Goal: Task Accomplishment & Management: Manage account settings

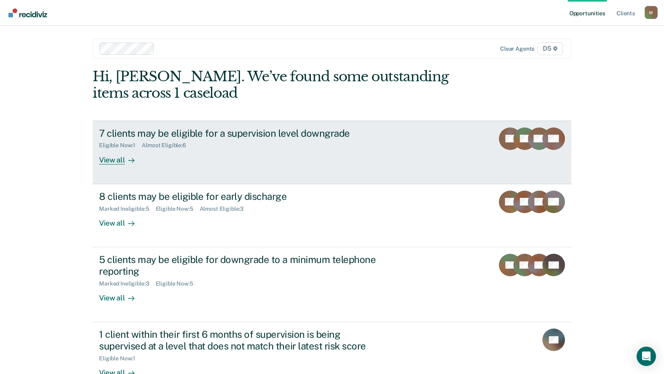
scroll to position [23, 0]
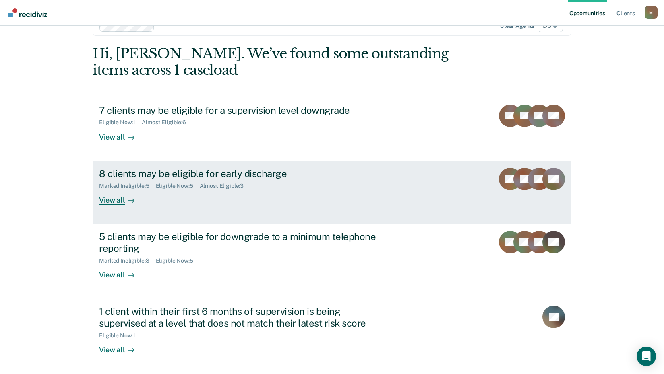
click at [236, 176] on div "8 clients may be eligible for early discharge" at bounding box center [240, 174] width 283 height 12
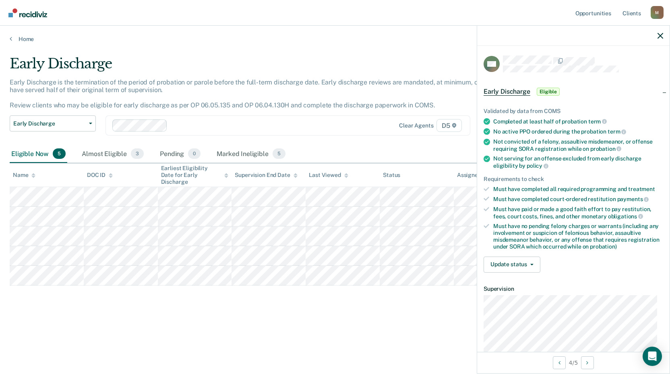
click at [364, 299] on div "Early Discharge Early Discharge is the termination of the period of probation o…" at bounding box center [335, 185] width 651 height 258
click at [657, 34] on icon "button" at bounding box center [660, 36] width 6 height 6
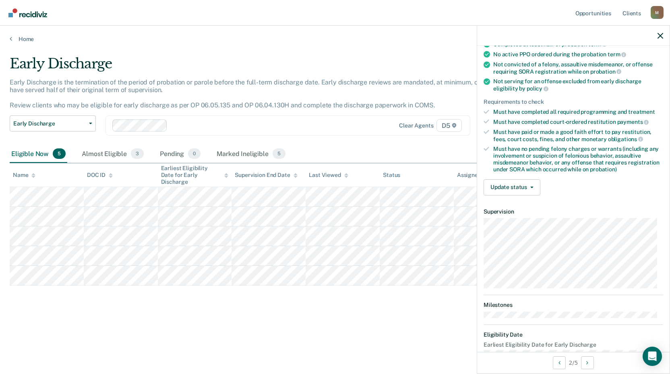
scroll to position [81, 0]
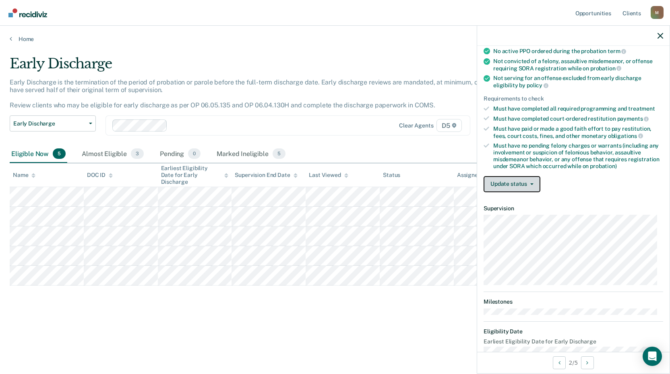
click at [525, 182] on button "Update status" at bounding box center [512, 184] width 57 height 16
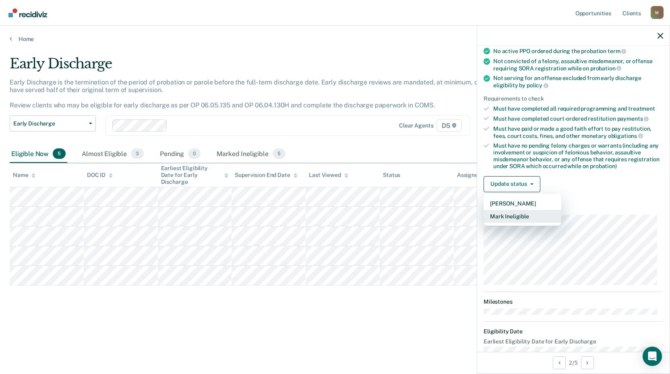
click at [514, 218] on button "Mark Ineligible" at bounding box center [523, 216] width 78 height 13
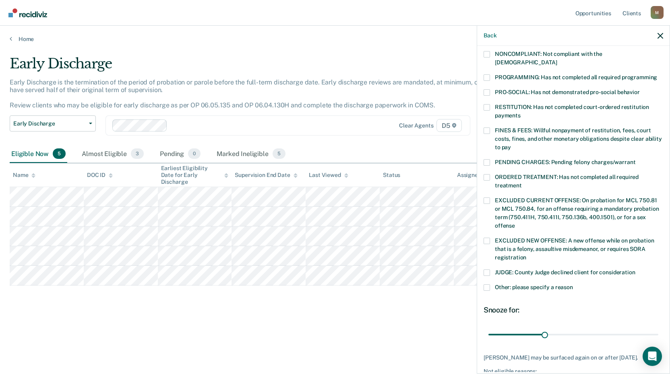
scroll to position [161, 0]
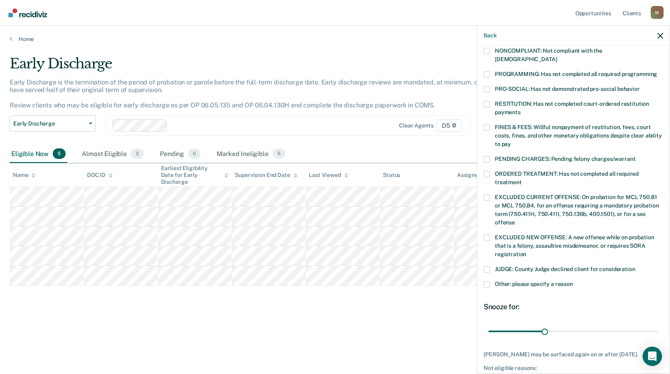
click at [488, 267] on span at bounding box center [487, 270] width 6 height 6
click at [635, 267] on input "JUDGE: County Judge declined client for consideration" at bounding box center [635, 267] width 0 height 0
drag, startPoint x: 542, startPoint y: 322, endPoint x: 657, endPoint y: 332, distance: 115.2
type input "90"
click at [657, 332] on input "range" at bounding box center [573, 332] width 170 height 14
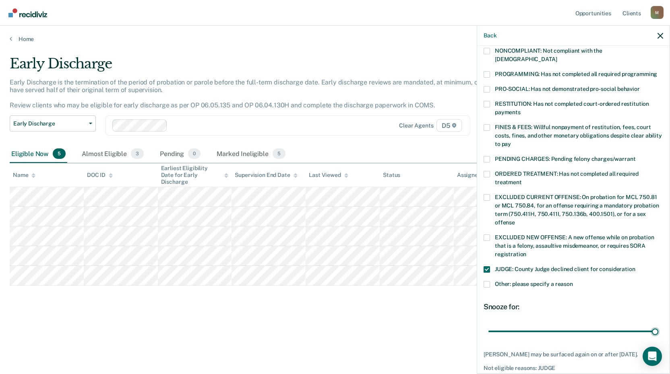
scroll to position [195, 0]
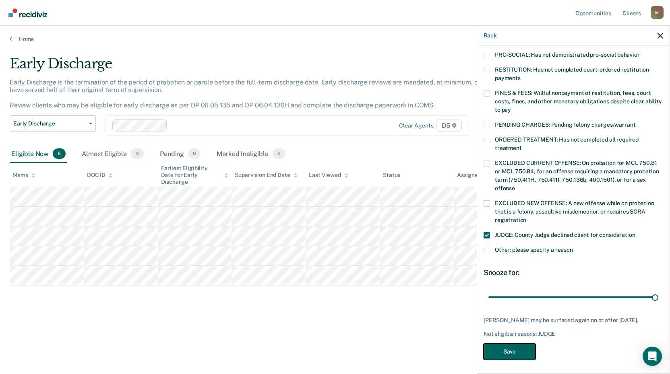
click at [514, 350] on button "Save" at bounding box center [510, 352] width 52 height 17
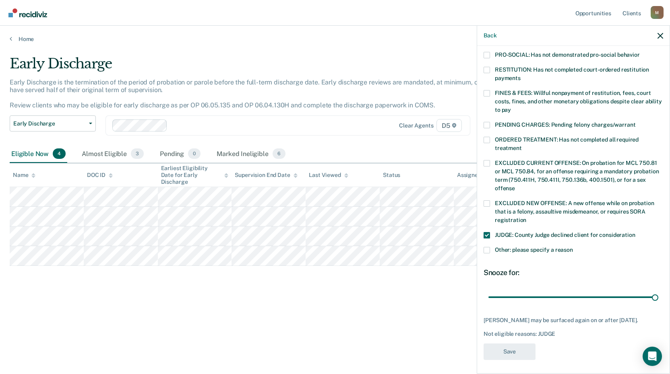
scroll to position [157, 0]
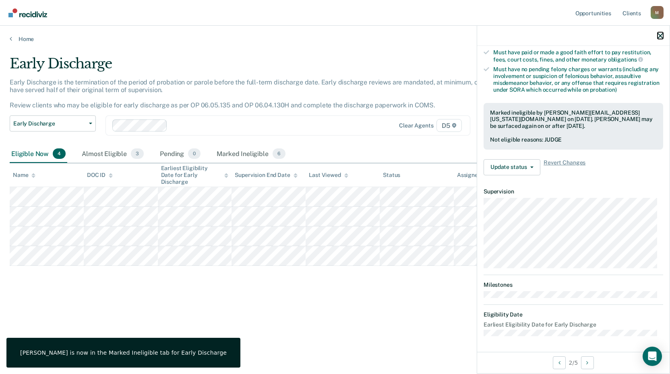
click at [661, 35] on icon "button" at bounding box center [660, 36] width 6 height 6
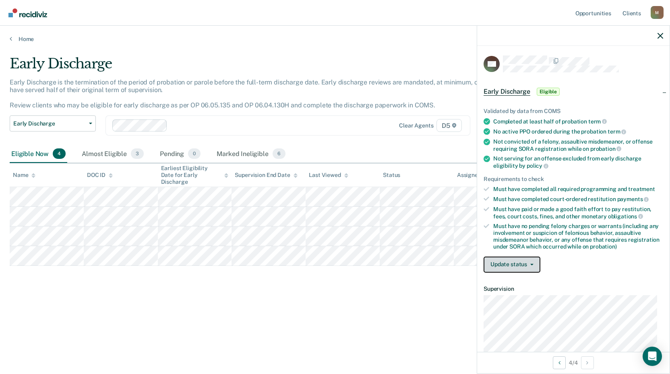
click at [521, 269] on button "Update status" at bounding box center [512, 265] width 57 height 16
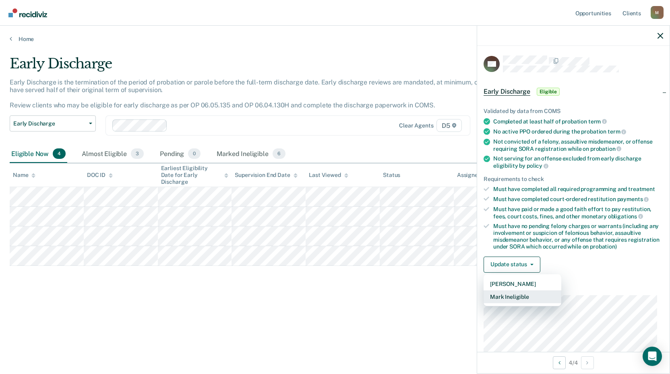
click at [517, 298] on button "Mark Ineligible" at bounding box center [523, 297] width 78 height 13
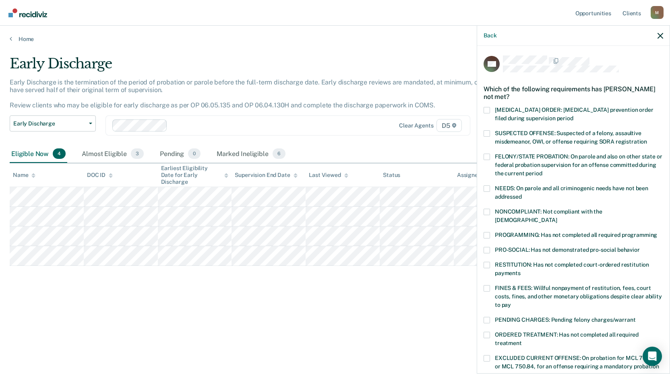
click at [485, 285] on span at bounding box center [487, 288] width 6 height 6
click at [511, 302] on input "FINES & FEES: Willful nonpayment of restitution, fees, court costs, fines, and …" at bounding box center [511, 302] width 0 height 0
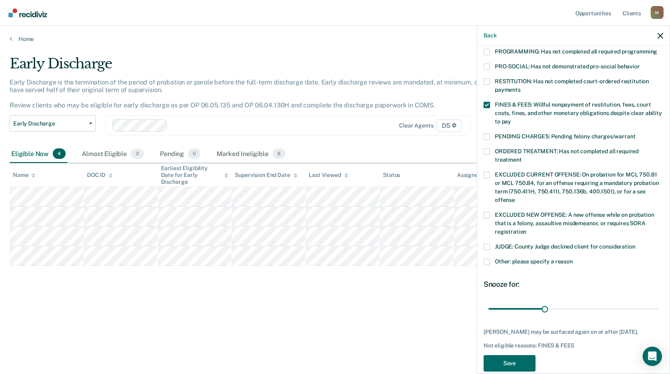
scroll to position [188, 0]
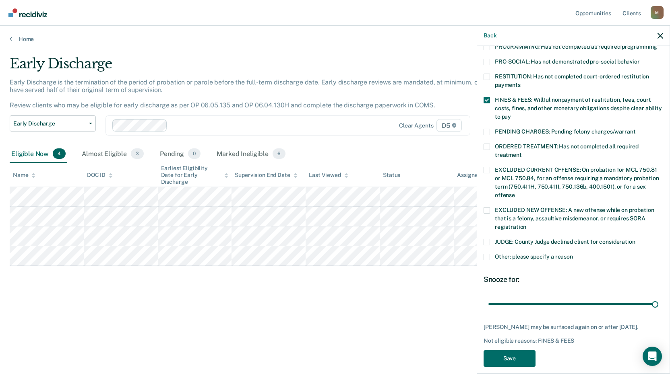
drag, startPoint x: 542, startPoint y: 294, endPoint x: 549, endPoint y: 346, distance: 52.8
type input "90"
click at [658, 297] on input "range" at bounding box center [573, 304] width 170 height 14
click at [498, 357] on button "Save" at bounding box center [510, 359] width 52 height 17
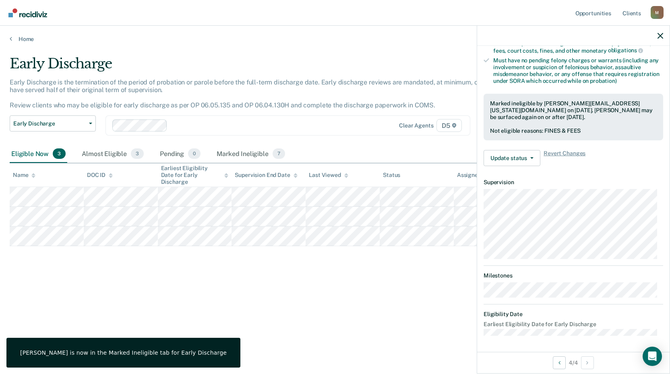
scroll to position [165, 0]
click at [662, 37] on icon "button" at bounding box center [660, 36] width 6 height 6
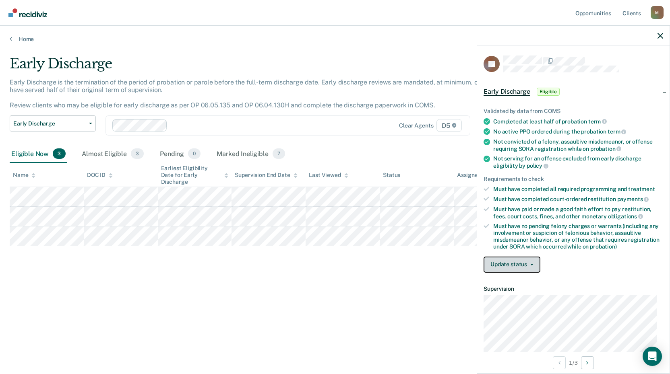
click at [520, 262] on button "Update status" at bounding box center [512, 265] width 57 height 16
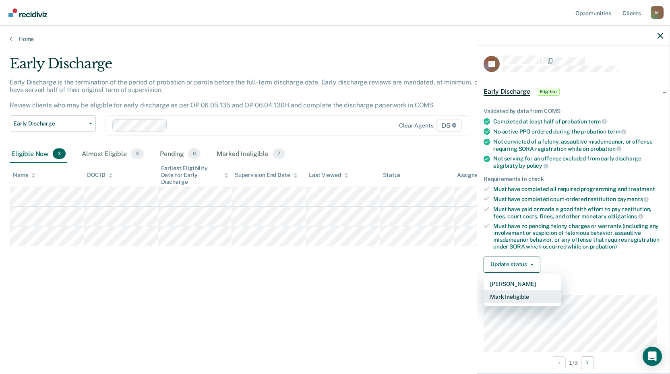
click at [519, 294] on button "Mark Ineligible" at bounding box center [523, 297] width 78 height 13
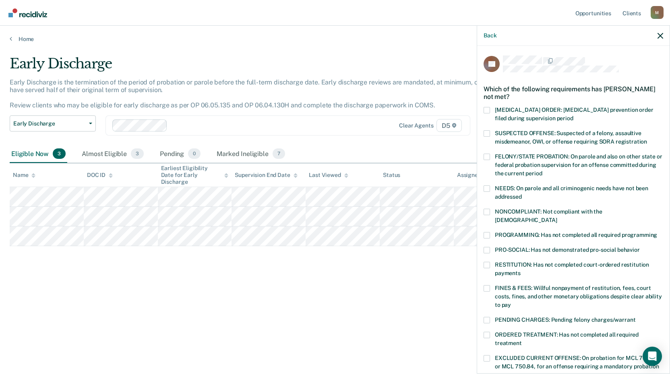
click at [493, 251] on div "PRO-SOCIAL: Has not demonstrated pro-social behavior" at bounding box center [574, 254] width 180 height 15
click at [484, 262] on span at bounding box center [487, 265] width 6 height 6
click at [521, 271] on input "RESTITUTION: Has not completed court-ordered restitution payments" at bounding box center [521, 271] width 0 height 0
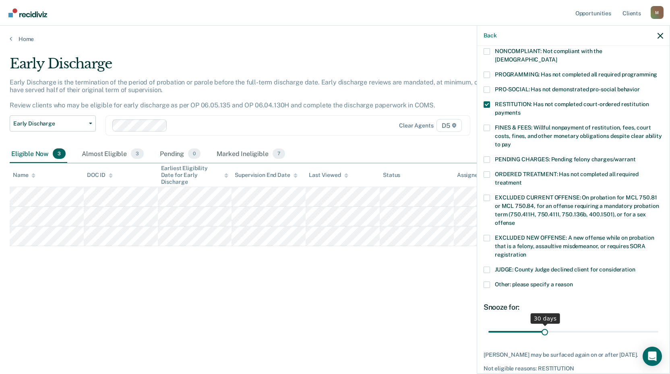
scroll to position [188, 0]
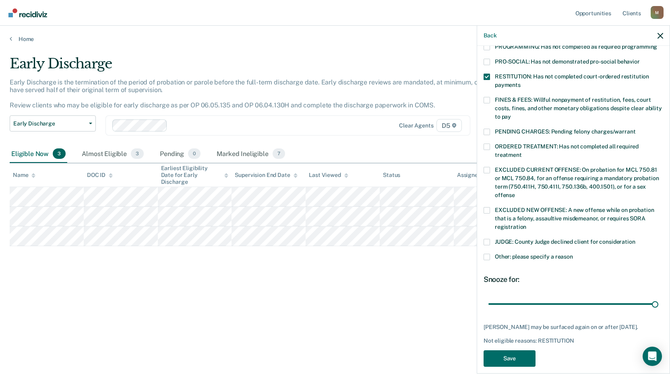
drag, startPoint x: 544, startPoint y: 297, endPoint x: 661, endPoint y: 296, distance: 116.4
type input "90"
click at [658, 297] on input "range" at bounding box center [573, 304] width 170 height 14
click at [508, 353] on button "Save" at bounding box center [510, 359] width 52 height 17
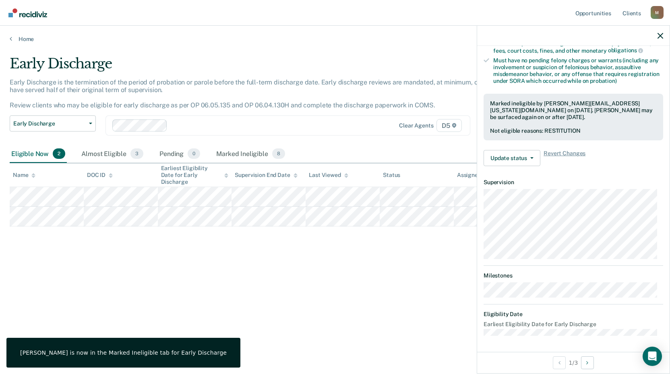
scroll to position [165, 0]
click at [663, 35] on div at bounding box center [573, 36] width 192 height 20
click at [659, 34] on icon "button" at bounding box center [660, 36] width 6 height 6
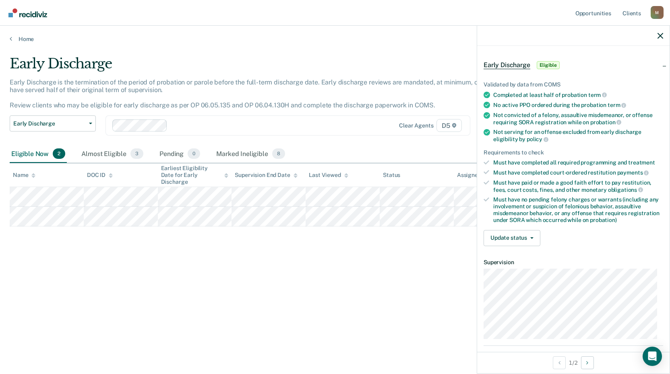
scroll to position [81, 0]
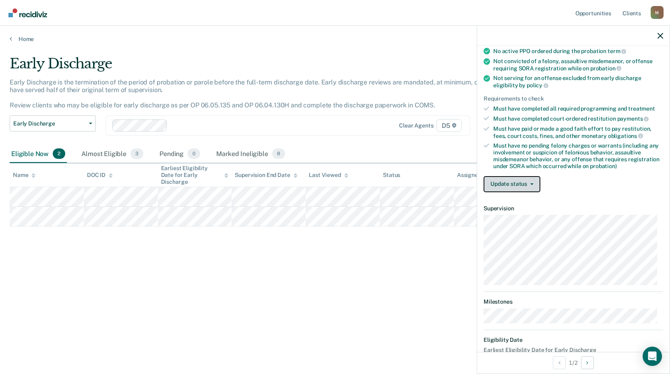
click at [515, 182] on button "Update status" at bounding box center [512, 184] width 57 height 16
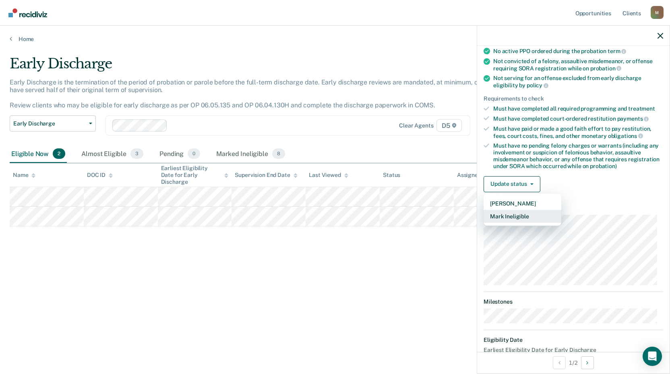
click at [519, 219] on button "Mark Ineligible" at bounding box center [523, 216] width 78 height 13
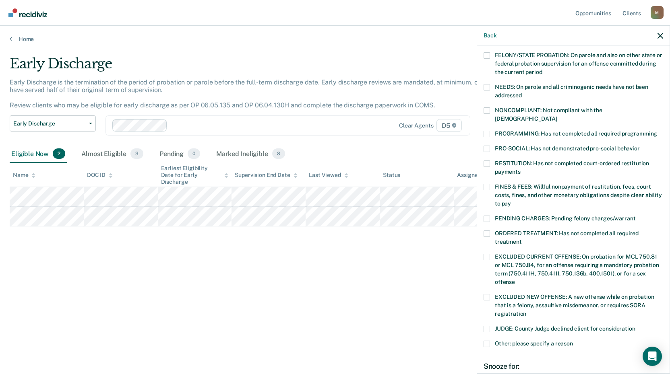
scroll to position [121, 0]
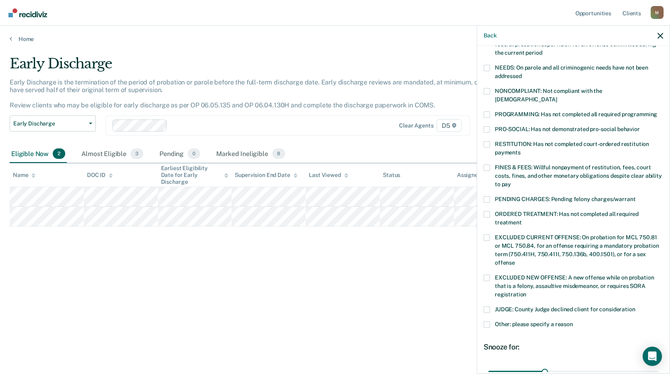
click at [488, 275] on span at bounding box center [487, 278] width 6 height 6
click at [526, 292] on input "EXCLUDED NEW OFFENSE: A new offense while on probation that is a felony, assaul…" at bounding box center [526, 292] width 0 height 0
drag, startPoint x: 544, startPoint y: 361, endPoint x: 607, endPoint y: 348, distance: 64.6
type input "90"
click at [658, 365] on input "range" at bounding box center [573, 372] width 170 height 14
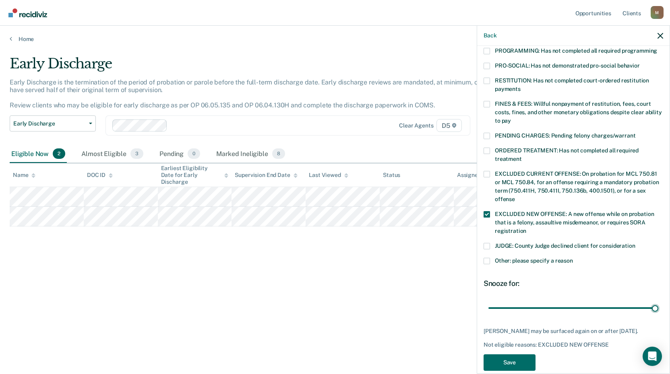
scroll to position [188, 0]
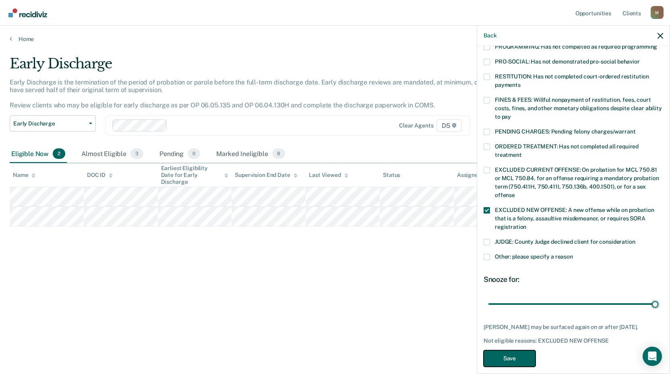
click at [508, 351] on button "Save" at bounding box center [510, 359] width 52 height 17
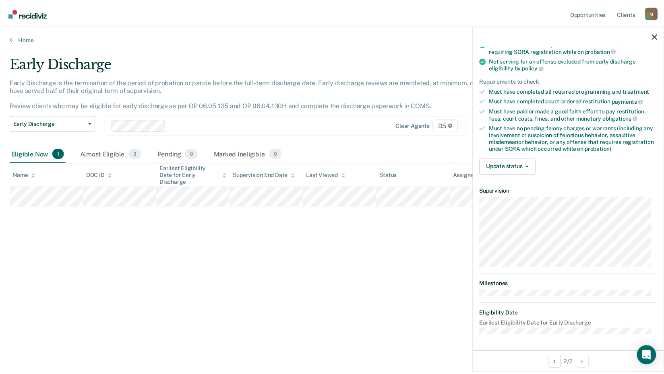
scroll to position [97, 0]
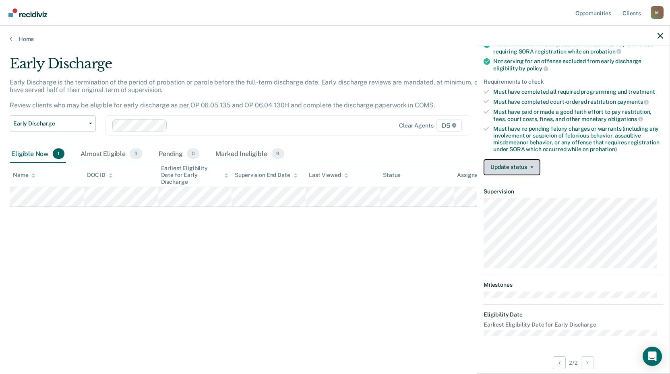
click at [521, 166] on button "Update status" at bounding box center [512, 167] width 57 height 16
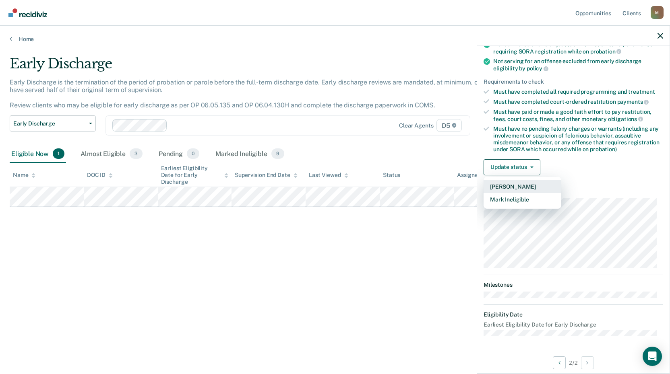
click at [510, 186] on button "[PERSON_NAME]" at bounding box center [523, 186] width 78 height 13
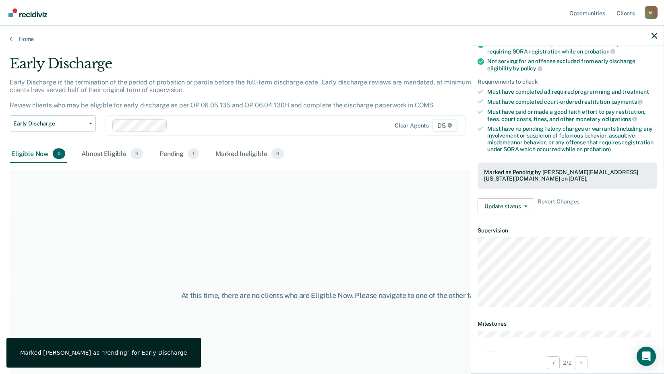
click at [242, 257] on div "At this time, there are no clients who are Eligible Now. Please navigate to one…" at bounding box center [332, 296] width 645 height 252
click at [652, 38] on icon "button" at bounding box center [654, 36] width 6 height 6
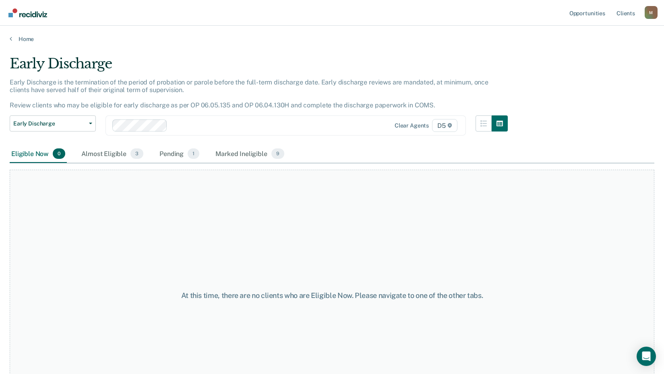
click at [15, 46] on main "Early Discharge Early Discharge is the termination of the period of probation o…" at bounding box center [332, 207] width 664 height 329
click at [20, 38] on link "Home" at bounding box center [332, 38] width 645 height 7
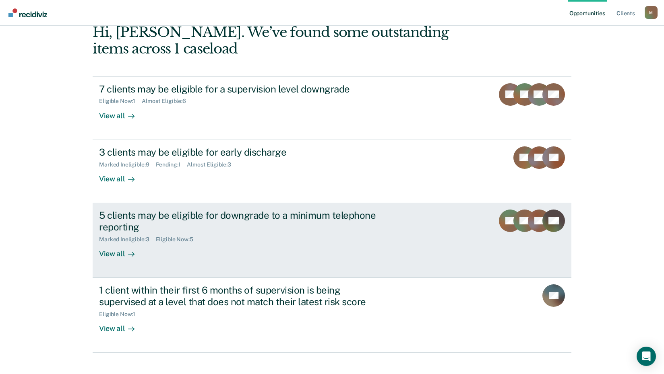
scroll to position [55, 0]
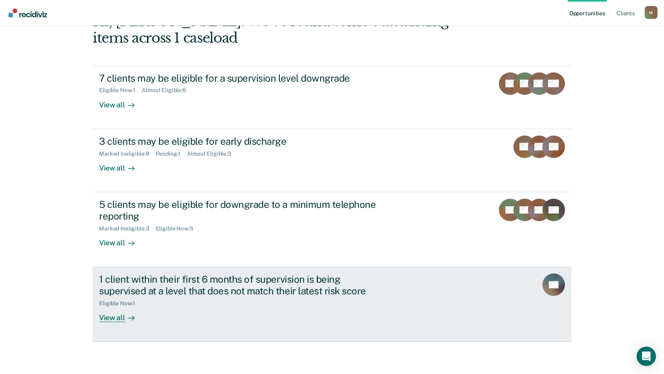
click at [193, 292] on div "1 client within their first 6 months of supervision is being supervised at a le…" at bounding box center [240, 285] width 283 height 23
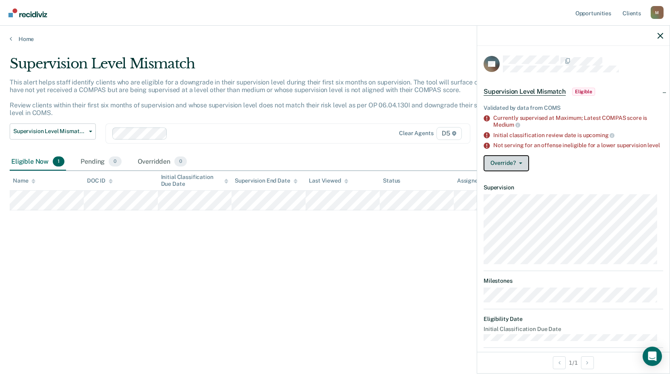
click at [525, 168] on button "Override?" at bounding box center [506, 163] width 45 height 16
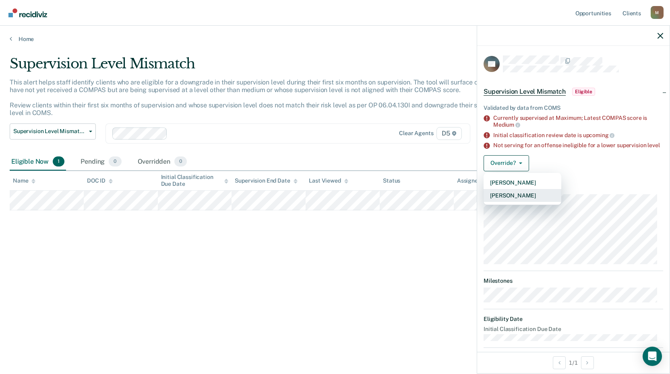
click at [521, 202] on button "[PERSON_NAME]" at bounding box center [523, 195] width 78 height 13
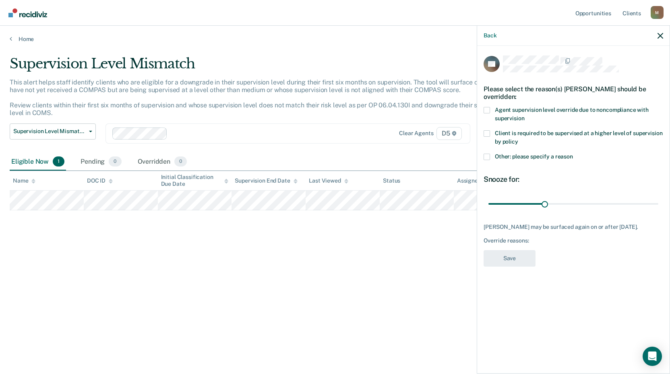
click at [487, 110] on span at bounding box center [487, 110] width 6 height 6
click at [524, 116] on input "Agent supervision level override due to noncompliance with supervision" at bounding box center [524, 116] width 0 height 0
drag, startPoint x: 545, startPoint y: 203, endPoint x: 690, endPoint y: 202, distance: 145.8
type input "90"
click at [658, 202] on input "range" at bounding box center [573, 204] width 170 height 14
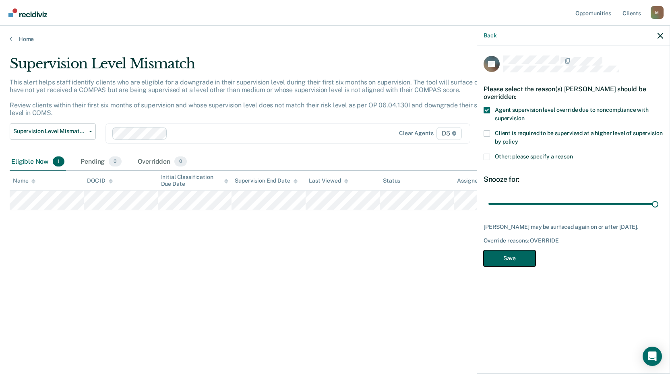
click at [496, 265] on button "Save" at bounding box center [510, 258] width 52 height 17
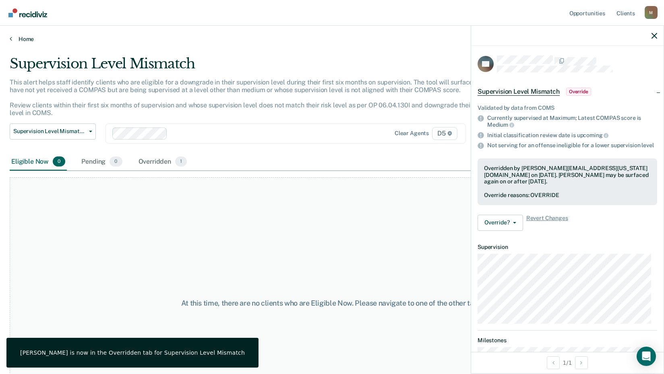
click at [14, 39] on link "Home" at bounding box center [332, 38] width 645 height 7
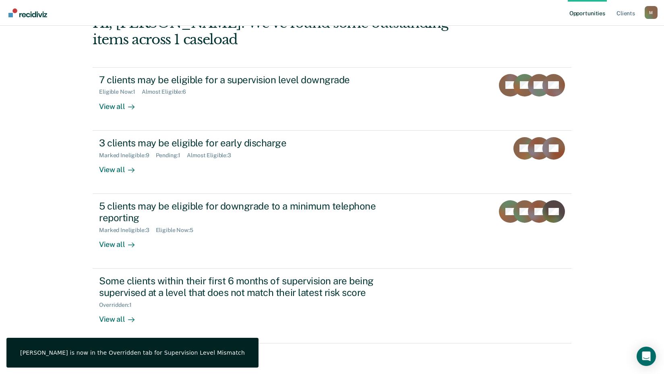
scroll to position [55, 0]
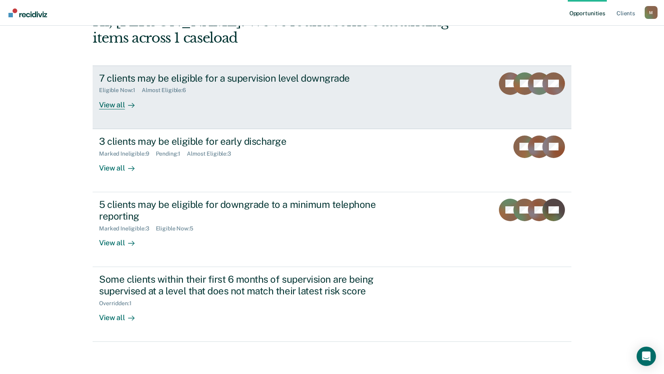
click at [116, 105] on div "View all" at bounding box center [121, 102] width 45 height 16
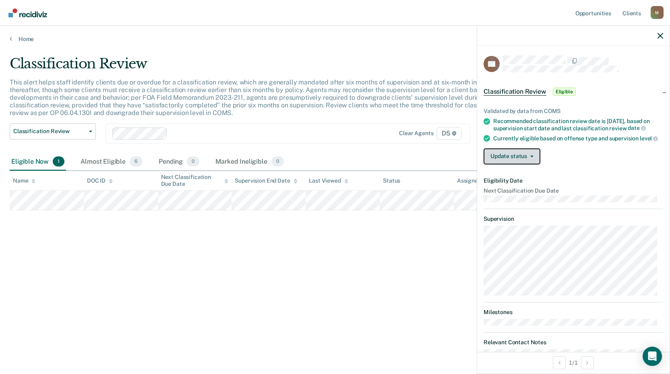
click at [510, 165] on button "Update status" at bounding box center [512, 157] width 57 height 16
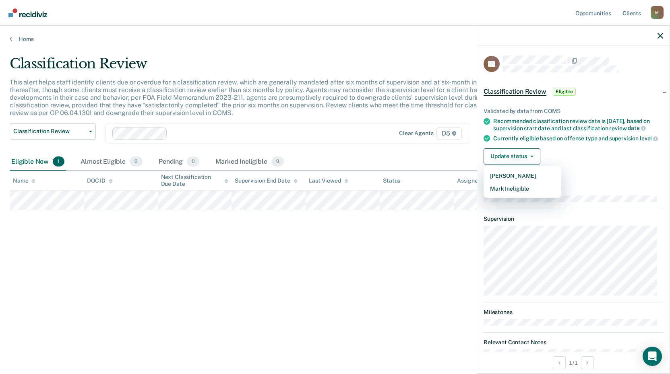
click at [602, 164] on div "Update status [PERSON_NAME] Mark Ineligible" at bounding box center [574, 157] width 180 height 16
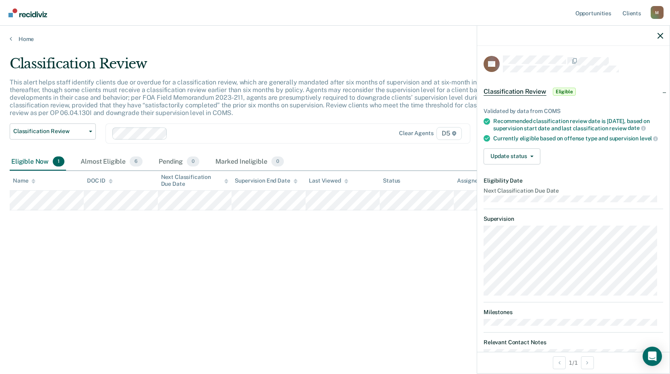
click at [149, 281] on div "Classification Review This alert helps staff identify clients due or overdue fo…" at bounding box center [335, 185] width 651 height 258
click at [508, 165] on button "Update status" at bounding box center [512, 157] width 57 height 16
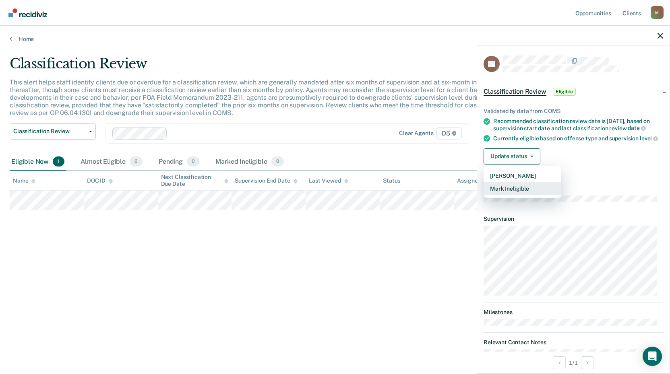
click at [498, 195] on button "Mark Ineligible" at bounding box center [523, 188] width 78 height 13
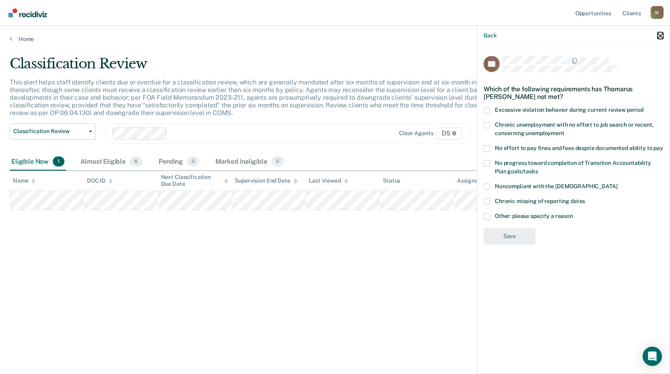
click at [660, 35] on icon "button" at bounding box center [660, 36] width 6 height 6
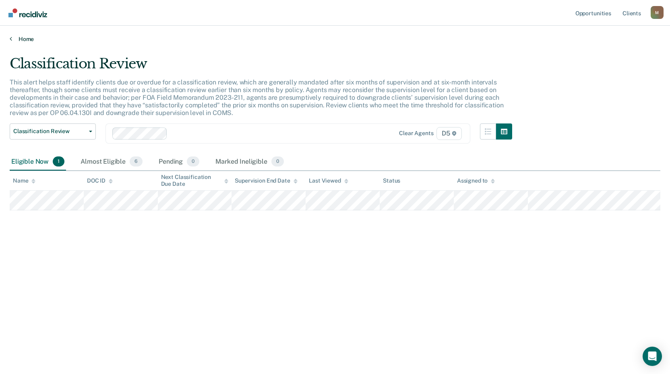
click at [15, 37] on link "Home" at bounding box center [335, 38] width 651 height 7
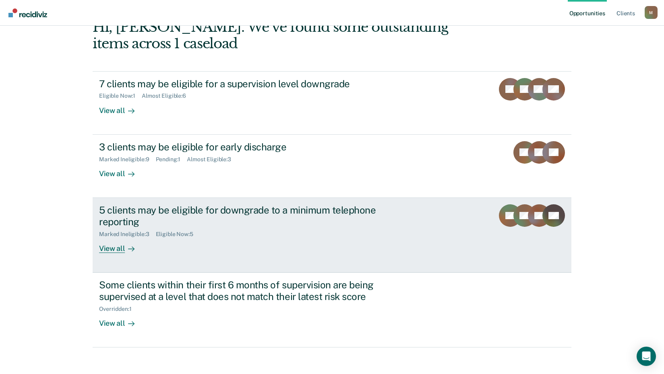
scroll to position [55, 0]
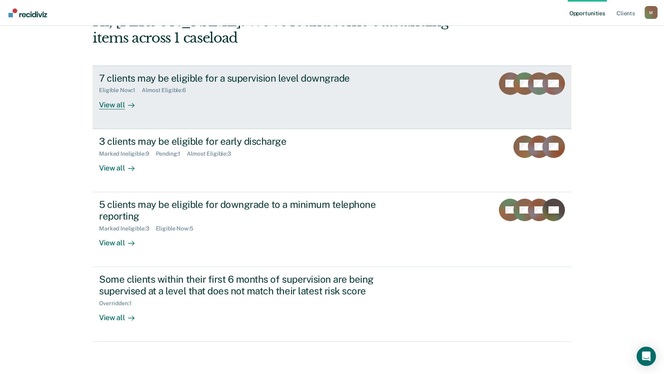
click at [148, 81] on div "7 clients may be eligible for a supervision level downgrade" at bounding box center [240, 78] width 283 height 12
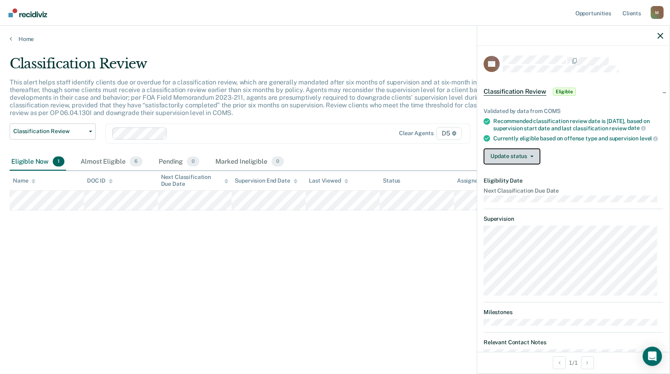
click at [517, 165] on button "Update status" at bounding box center [512, 157] width 57 height 16
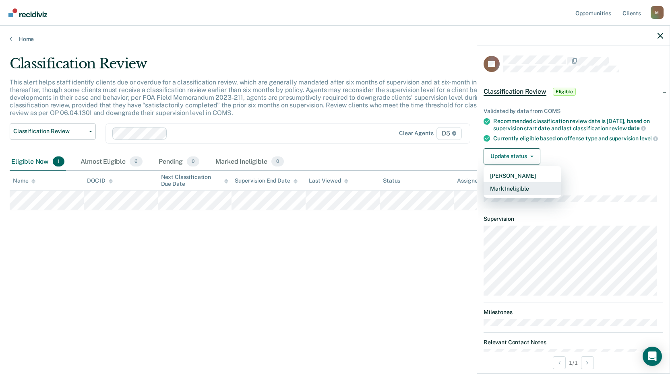
click at [506, 195] on button "Mark Ineligible" at bounding box center [523, 188] width 78 height 13
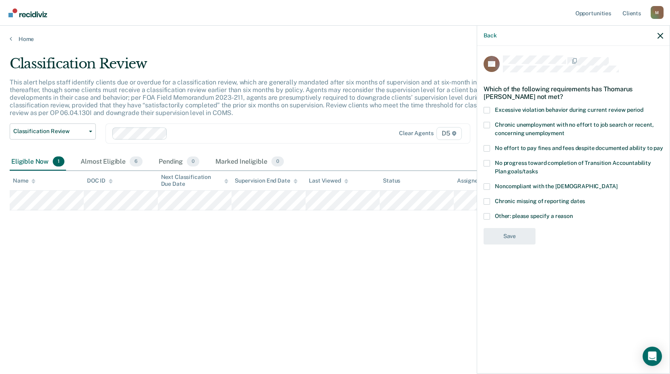
click at [487, 214] on span at bounding box center [487, 216] width 6 height 6
click at [573, 213] on input "Other: please specify a reason" at bounding box center [573, 213] width 0 height 0
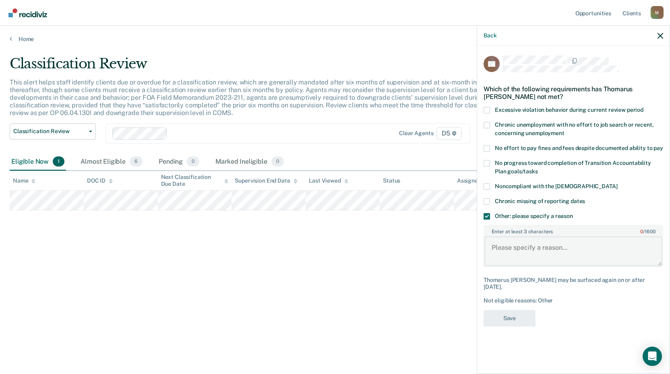
click at [508, 250] on textarea "Enter at least 3 characters 0 / 1600" at bounding box center [573, 252] width 178 height 30
type textarea "Lowest level of supervision allowed by policy"
click at [513, 319] on button "Save" at bounding box center [510, 318] width 52 height 17
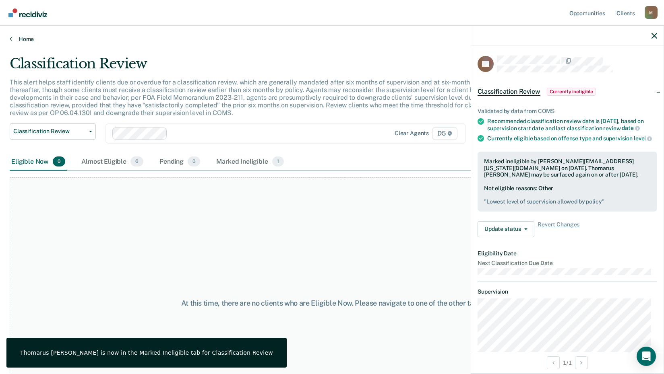
click at [20, 37] on link "Home" at bounding box center [332, 38] width 645 height 7
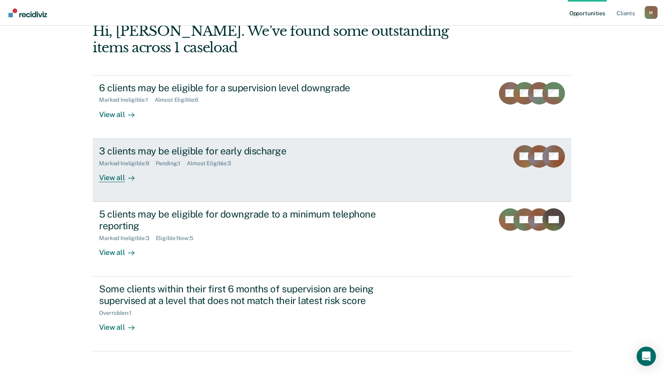
scroll to position [55, 0]
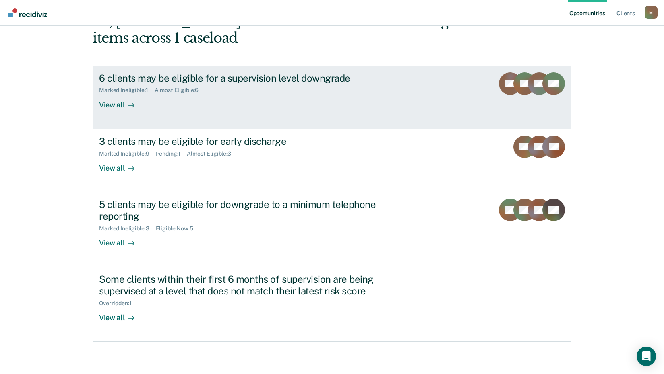
click at [107, 103] on div "View all" at bounding box center [121, 102] width 45 height 16
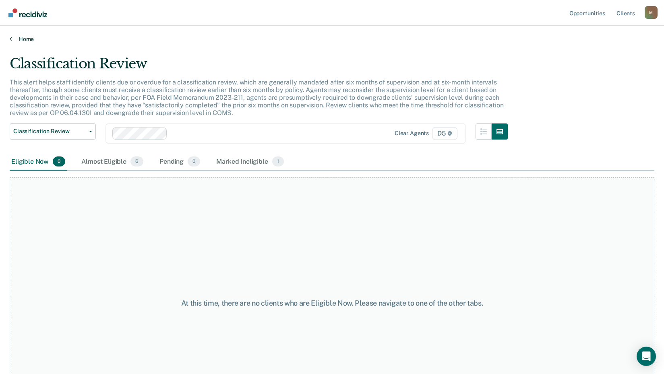
click at [23, 40] on link "Home" at bounding box center [332, 38] width 645 height 7
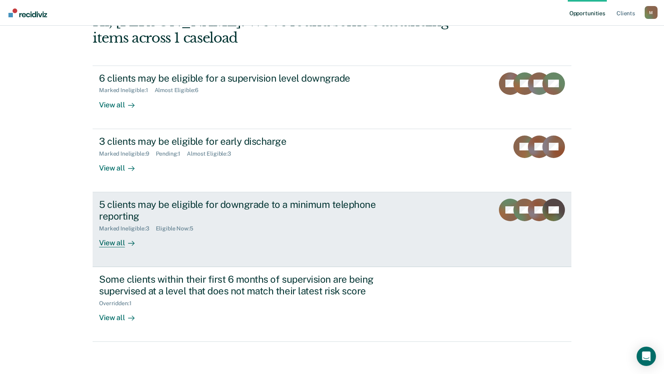
scroll to position [15, 0]
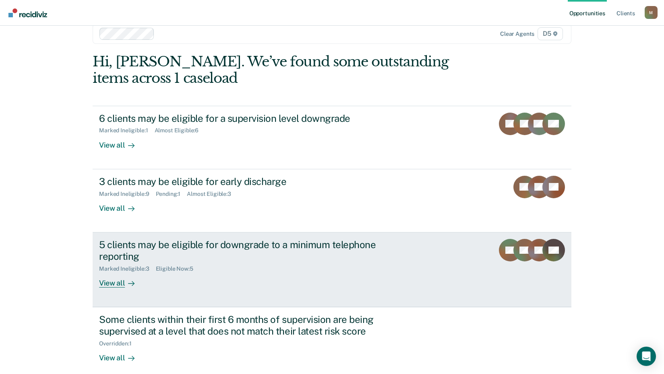
click at [114, 280] on div "View all" at bounding box center [121, 280] width 45 height 16
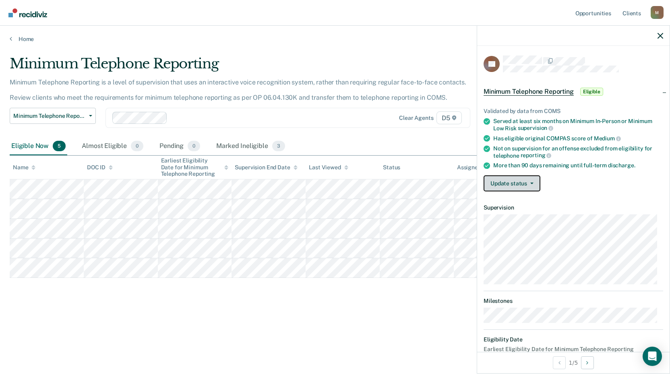
click at [509, 183] on button "Update status" at bounding box center [512, 184] width 57 height 16
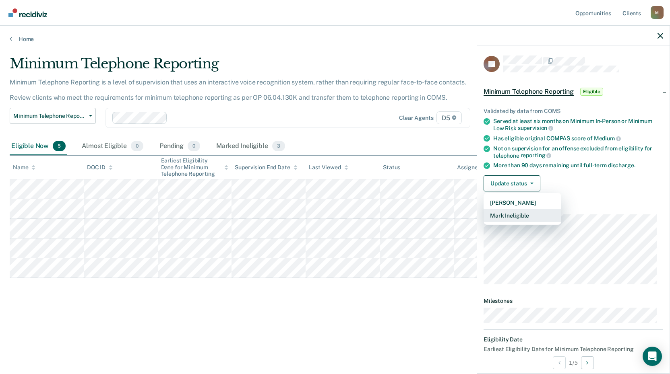
click at [505, 214] on button "Mark Ineligible" at bounding box center [523, 215] width 78 height 13
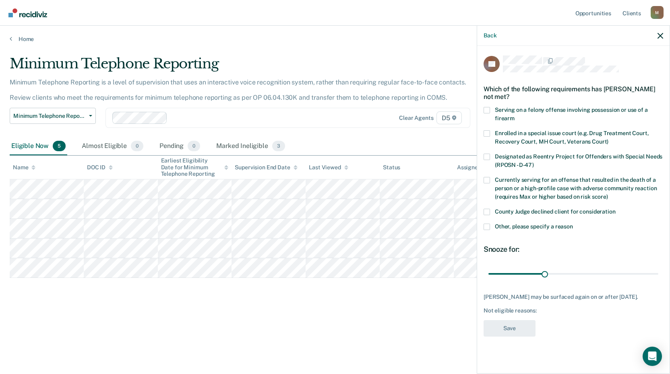
click at [486, 227] on span at bounding box center [487, 227] width 6 height 6
click at [573, 224] on input "Other, please specify a reason" at bounding box center [573, 224] width 0 height 0
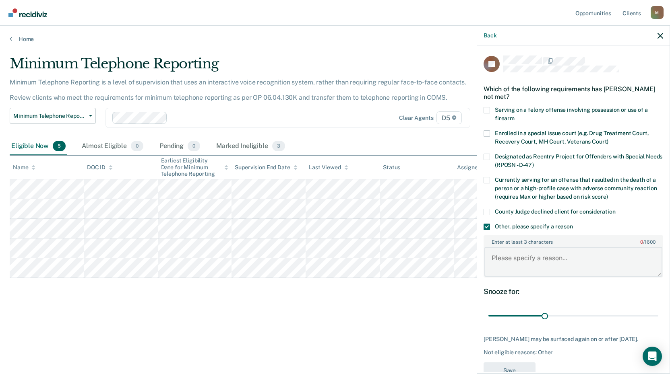
click at [500, 257] on textarea "Enter at least 3 characters 0 / 1600" at bounding box center [573, 262] width 178 height 30
type textarea "Pending show cause for non payment."
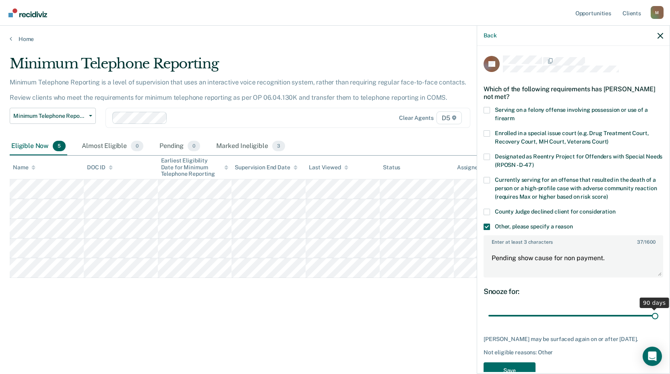
drag, startPoint x: 543, startPoint y: 316, endPoint x: 661, endPoint y: 313, distance: 118.0
type input "90"
click at [658, 313] on input "range" at bounding box center [573, 316] width 170 height 14
click at [492, 368] on button "Save" at bounding box center [510, 371] width 52 height 17
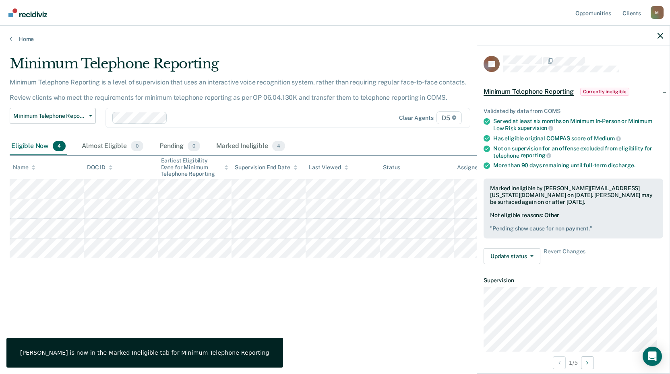
click at [188, 268] on div "Minimum Telephone Reporting Minimum Telephone Reporting is a level of supervisi…" at bounding box center [335, 185] width 651 height 258
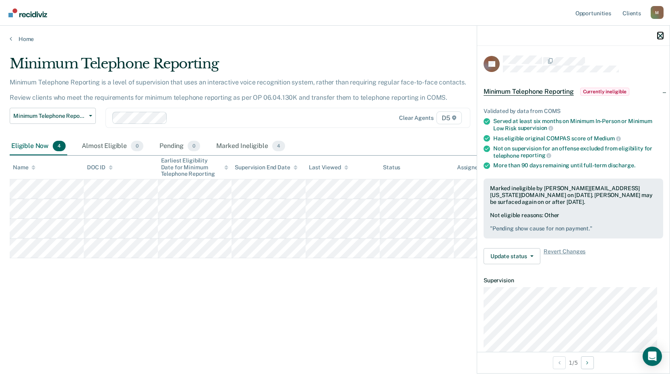
click at [659, 35] on icon "button" at bounding box center [660, 36] width 6 height 6
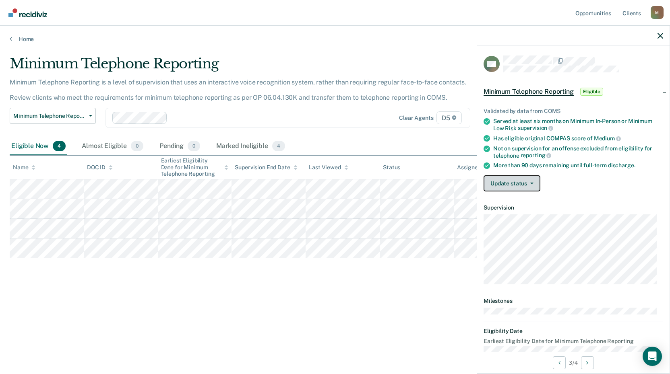
click at [502, 184] on button "Update status" at bounding box center [512, 184] width 57 height 16
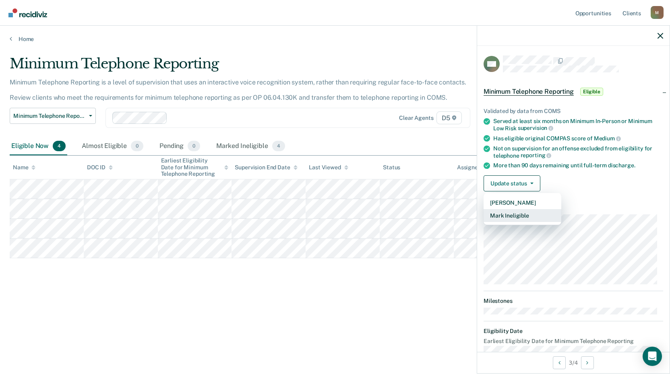
click at [501, 215] on button "Mark Ineligible" at bounding box center [523, 215] width 78 height 13
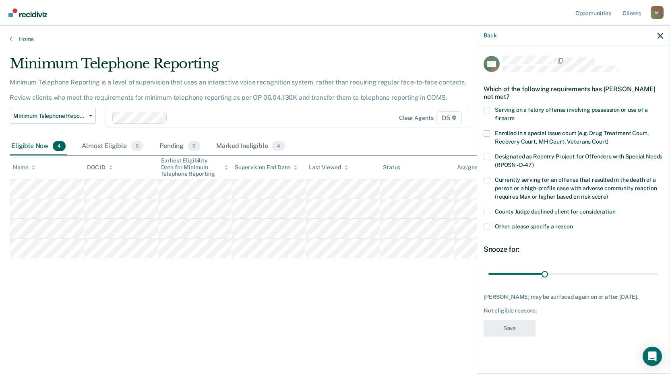
click at [487, 225] on span at bounding box center [487, 227] width 6 height 6
click at [573, 224] on input "Other, please specify a reason" at bounding box center [573, 224] width 0 height 0
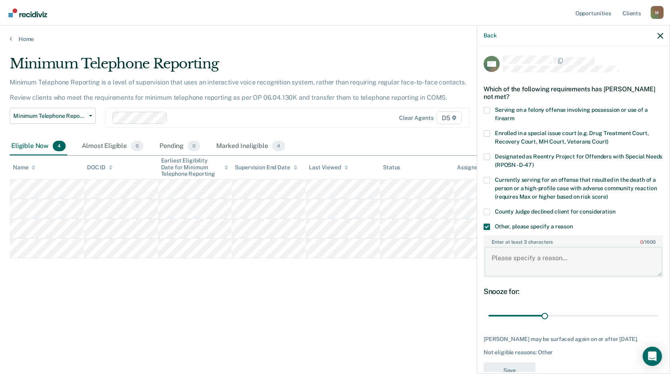
click at [506, 258] on textarea "Enter at least 3 characters 0 / 1600" at bounding box center [573, 262] width 178 height 30
type textarea "U"
type textarea "Discharge request completed."
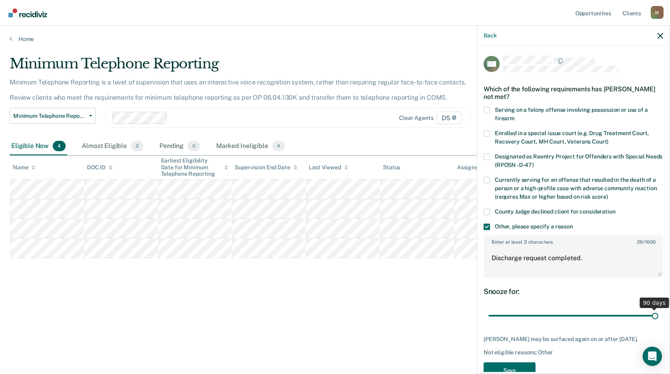
drag, startPoint x: 541, startPoint y: 315, endPoint x: 701, endPoint y: 304, distance: 160.2
type input "90"
click at [658, 309] on input "range" at bounding box center [573, 316] width 170 height 14
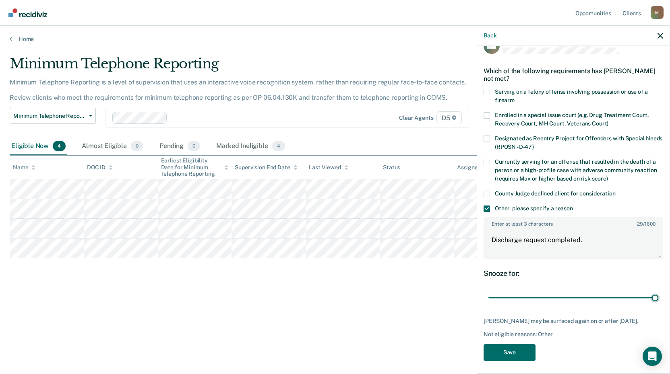
scroll to position [27, 0]
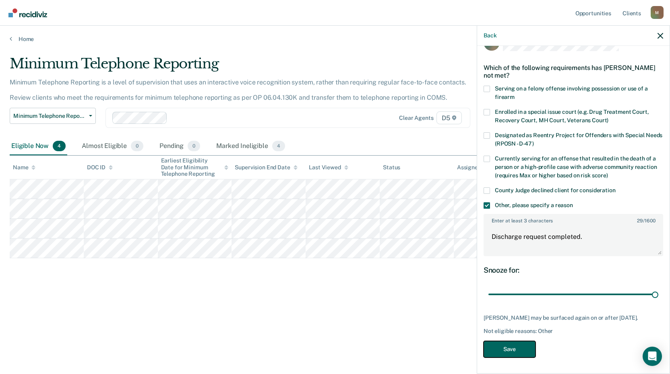
click at [510, 348] on button "Save" at bounding box center [510, 349] width 52 height 17
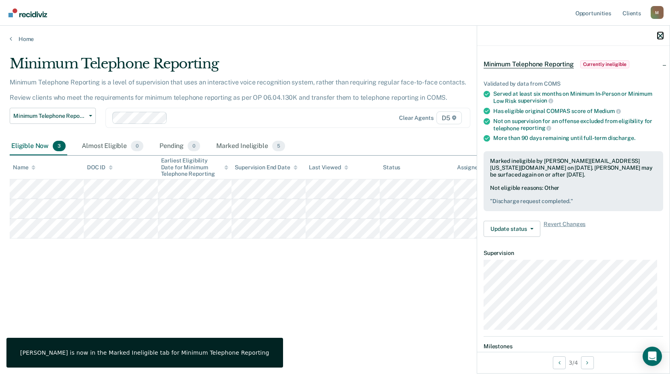
click at [662, 35] on icon "button" at bounding box center [660, 36] width 6 height 6
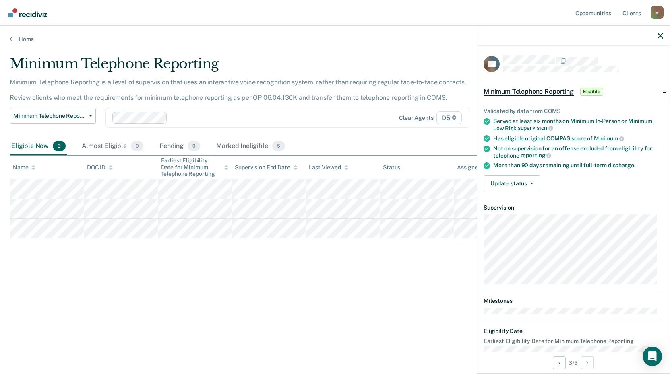
click at [164, 290] on div "Minimum Telephone Reporting Minimum Telephone Reporting is a level of supervisi…" at bounding box center [335, 185] width 651 height 258
click at [523, 182] on button "Update status" at bounding box center [512, 184] width 57 height 16
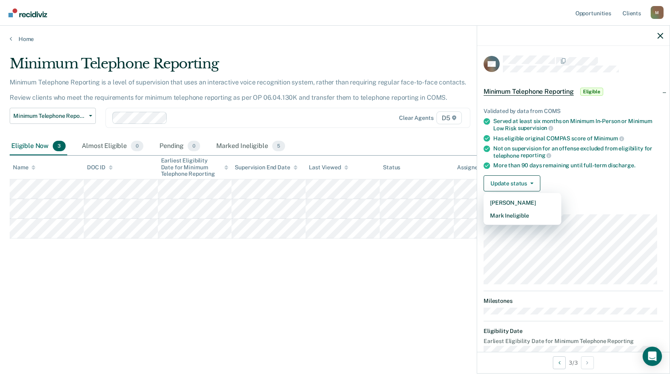
click at [298, 292] on div "Minimum Telephone Reporting Minimum Telephone Reporting is a level of supervisi…" at bounding box center [335, 185] width 651 height 258
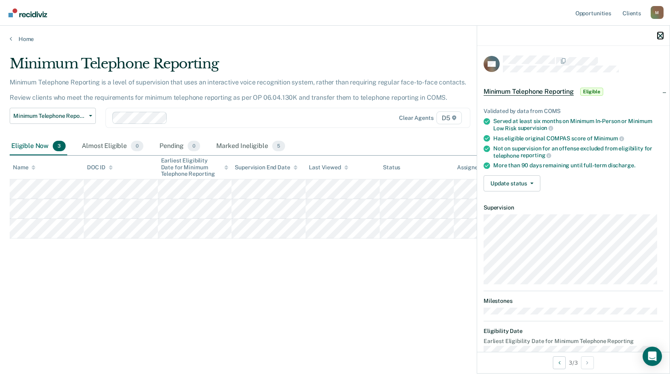
click at [659, 34] on icon "button" at bounding box center [660, 36] width 6 height 6
click at [502, 182] on button "Update status" at bounding box center [512, 184] width 57 height 16
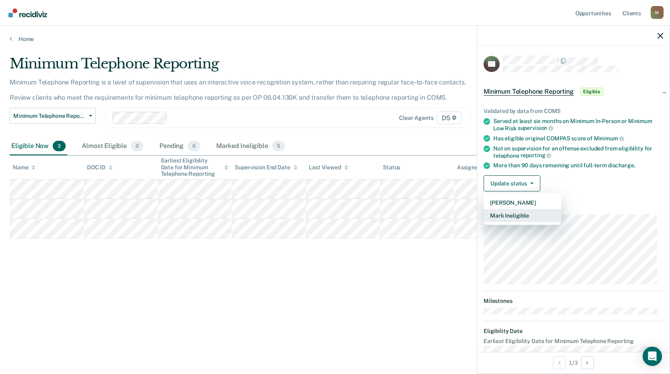
click at [512, 214] on button "Mark Ineligible" at bounding box center [523, 215] width 78 height 13
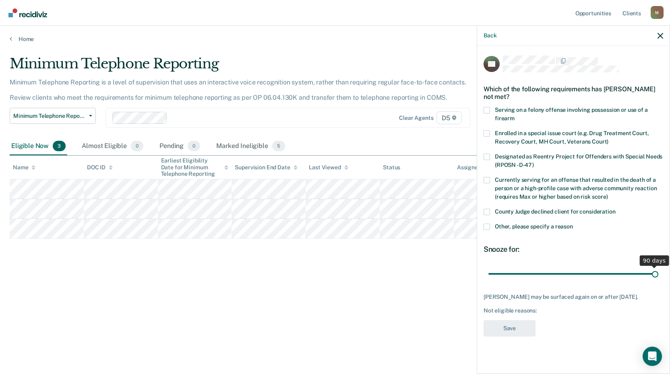
drag, startPoint x: 568, startPoint y: 273, endPoint x: 715, endPoint y: 264, distance: 146.8
type input "90"
click at [658, 267] on input "range" at bounding box center [573, 274] width 170 height 14
click at [488, 225] on span at bounding box center [487, 227] width 6 height 6
click at [573, 224] on input "Other, please specify a reason" at bounding box center [573, 224] width 0 height 0
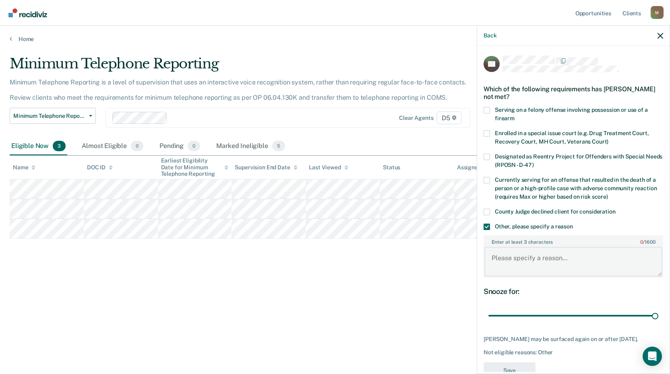
click at [504, 261] on textarea "Enter at least 3 characters 0 / 1600" at bounding box center [573, 262] width 178 height 30
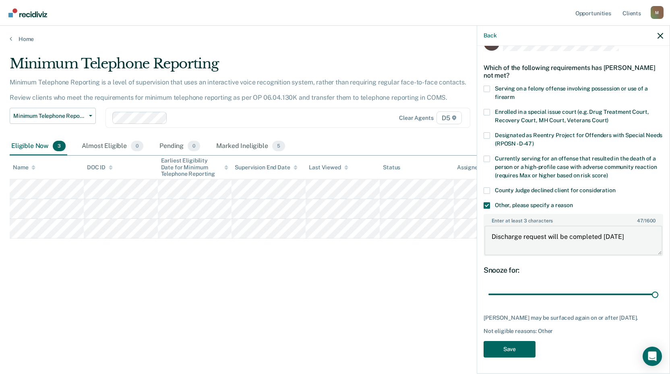
type textarea "Discharge request will be completed [DATE]"
click at [508, 352] on button "Save" at bounding box center [510, 349] width 52 height 17
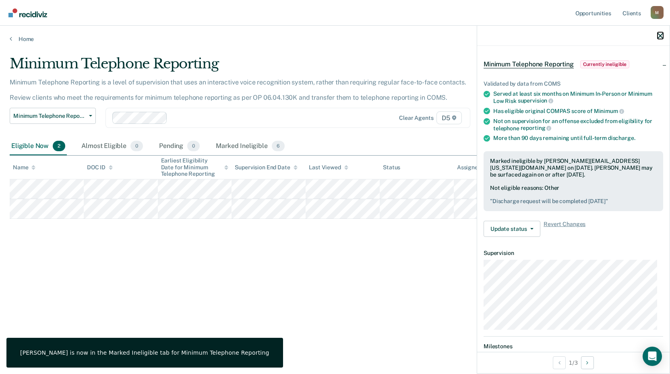
click at [659, 36] on icon "button" at bounding box center [660, 36] width 6 height 6
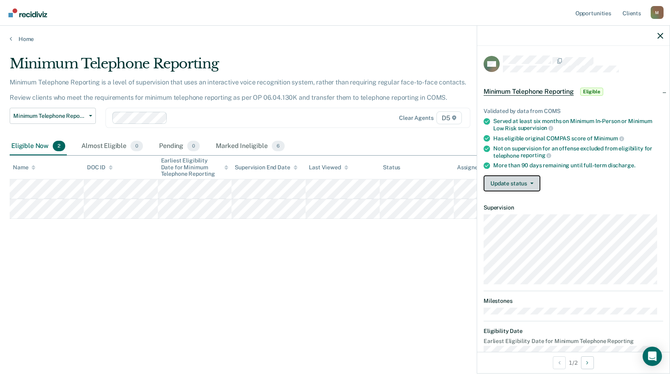
click at [496, 182] on button "Update status" at bounding box center [512, 184] width 57 height 16
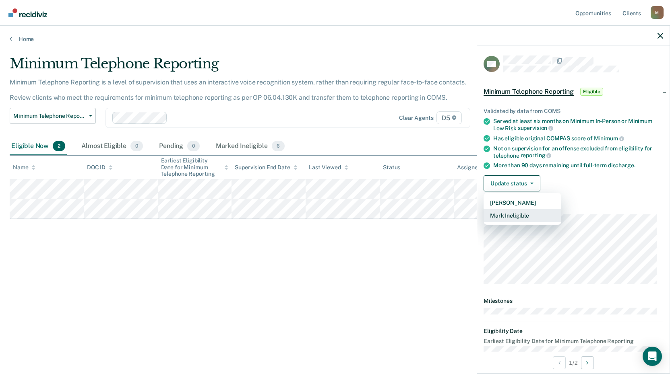
click at [502, 215] on button "Mark Ineligible" at bounding box center [523, 215] width 78 height 13
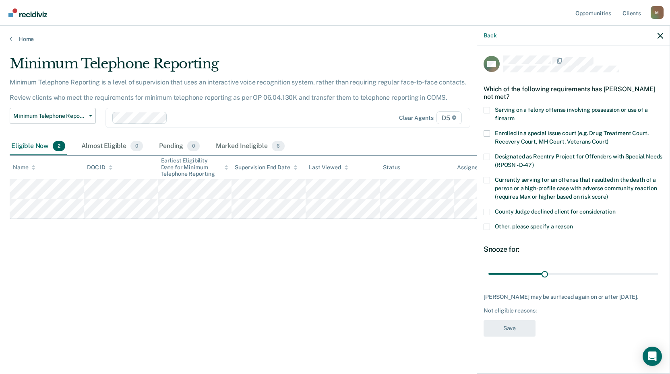
click at [485, 227] on span at bounding box center [487, 227] width 6 height 6
click at [573, 224] on input "Other, please specify a reason" at bounding box center [573, 224] width 0 height 0
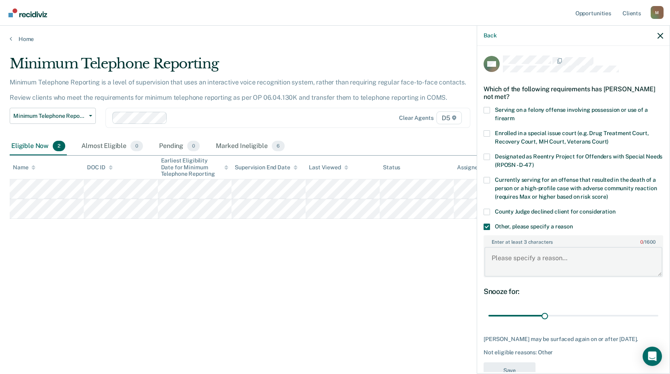
click at [499, 254] on textarea "Enter at least 3 characters 0 / 1600" at bounding box center [573, 262] width 178 height 30
type textarea "She did not want to be placed on tx reporting"
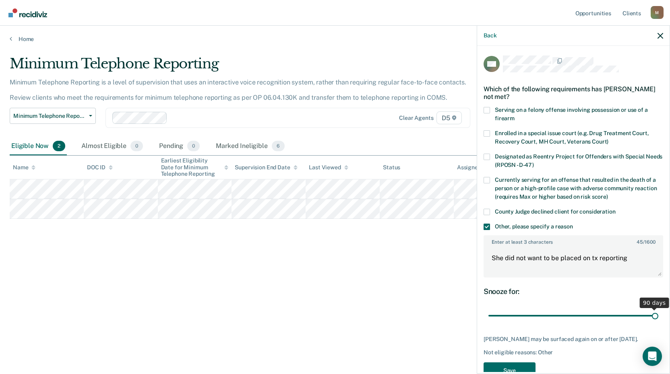
drag, startPoint x: 546, startPoint y: 314, endPoint x: 655, endPoint y: 306, distance: 109.4
type input "90"
click at [654, 309] on input "range" at bounding box center [573, 316] width 170 height 14
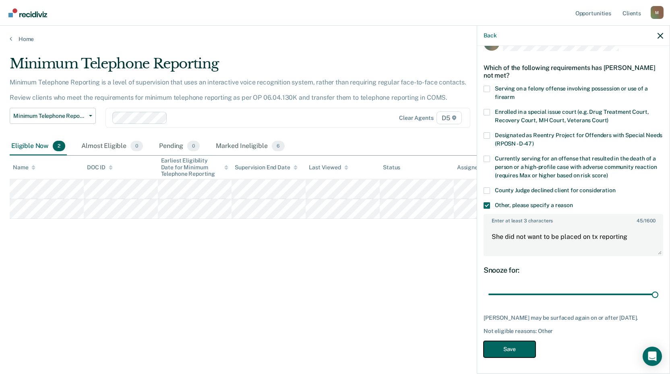
click at [513, 350] on button "Save" at bounding box center [510, 349] width 52 height 17
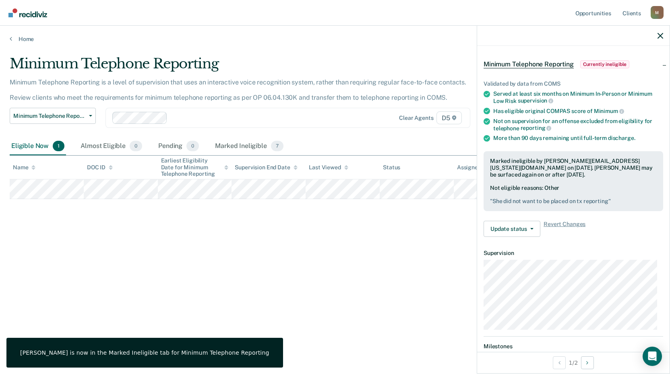
click at [288, 238] on div "Minimum Telephone Reporting Minimum Telephone Reporting is a level of supervisi…" at bounding box center [335, 185] width 651 height 258
click at [657, 37] on icon "button" at bounding box center [660, 36] width 6 height 6
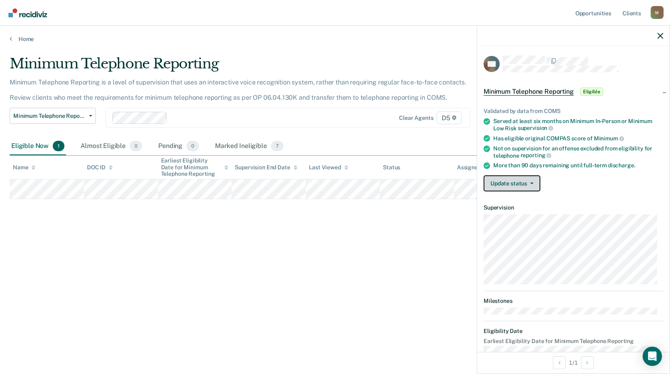
click at [515, 182] on button "Update status" at bounding box center [512, 184] width 57 height 16
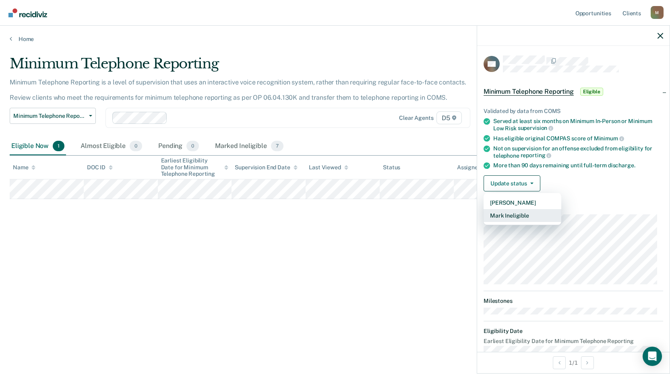
click at [507, 215] on button "Mark Ineligible" at bounding box center [523, 215] width 78 height 13
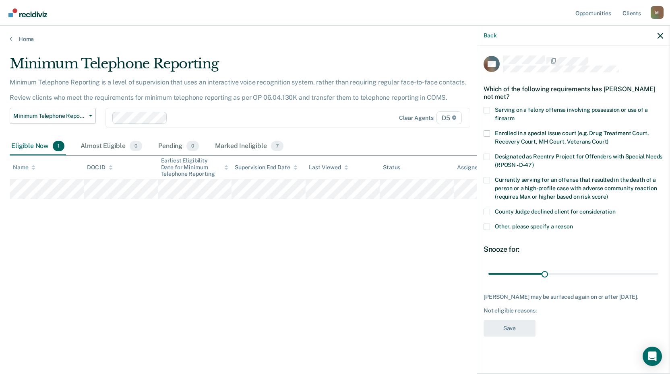
click at [492, 227] on label "Other, please specify a reason" at bounding box center [574, 228] width 180 height 8
click at [573, 224] on input "Other, please specify a reason" at bounding box center [573, 224] width 0 height 0
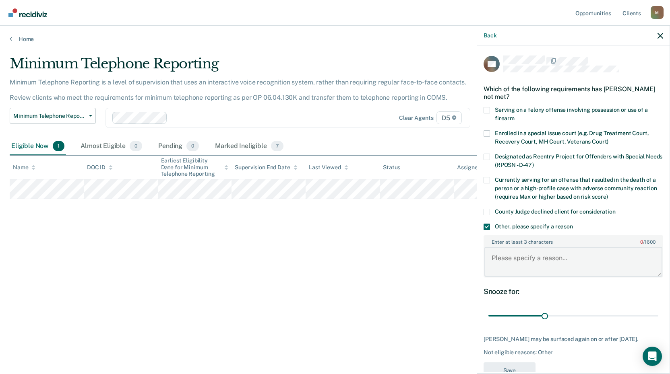
click at [506, 259] on textarea "Enter at least 3 characters 0 / 1600" at bounding box center [573, 262] width 178 height 30
type textarea "Not compliant with probation terms."
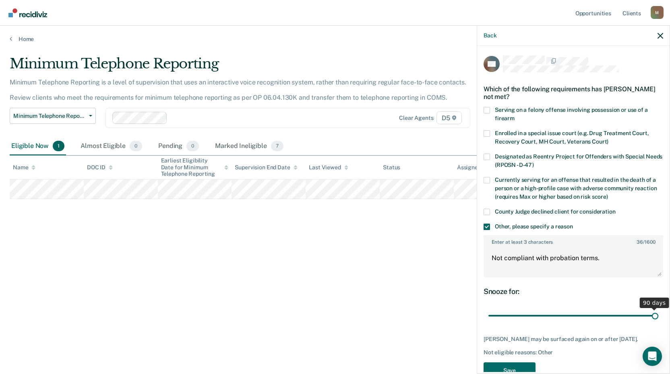
drag, startPoint x: 543, startPoint y: 316, endPoint x: 703, endPoint y: 291, distance: 161.8
type input "90"
click at [658, 309] on input "range" at bounding box center [573, 316] width 170 height 14
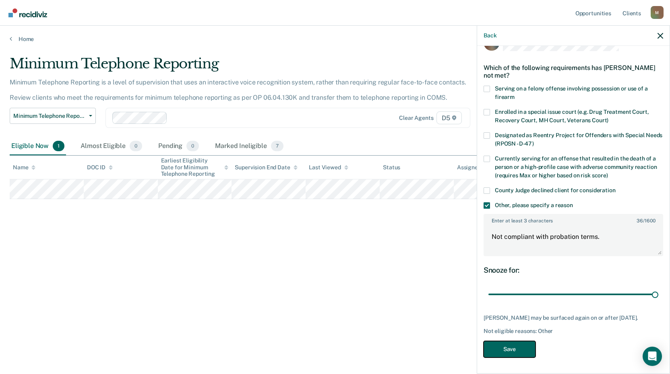
click at [515, 351] on button "Save" at bounding box center [510, 349] width 52 height 17
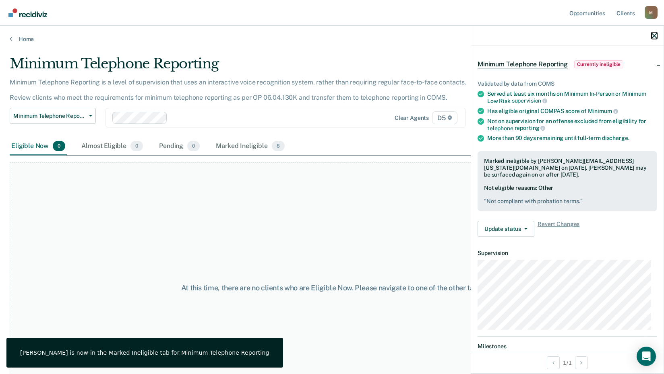
click at [656, 34] on icon "button" at bounding box center [654, 36] width 6 height 6
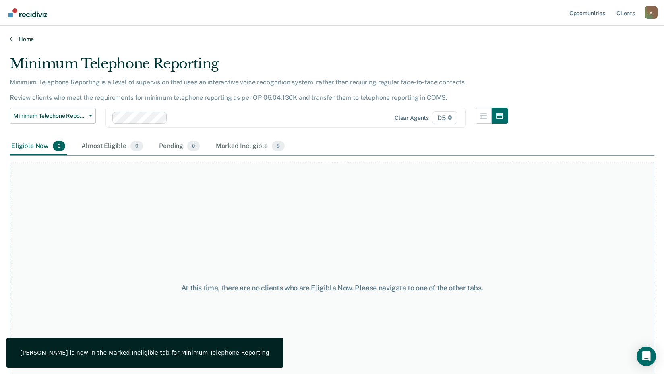
click at [19, 40] on link "Home" at bounding box center [332, 38] width 645 height 7
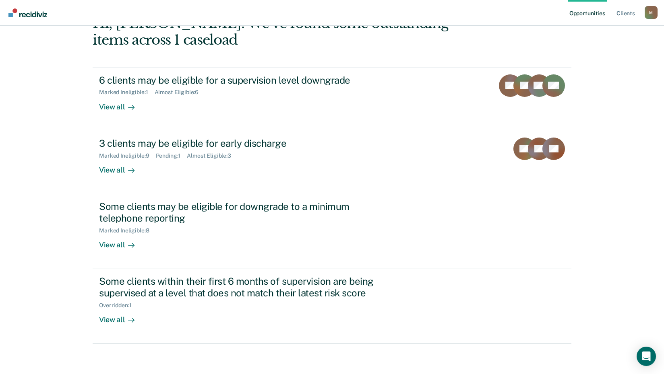
scroll to position [55, 0]
